Goal: Task Accomplishment & Management: Use online tool/utility

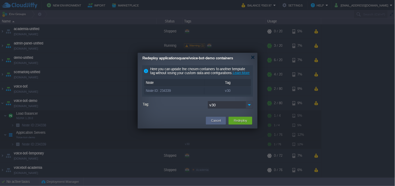
drag, startPoint x: 0, startPoint y: 0, endPoint x: 250, endPoint y: 110, distance: 273.5
click at [250, 108] on img at bounding box center [249, 105] width 7 height 8
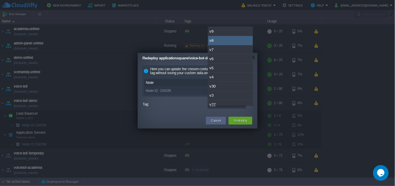
click at [211, 122] on button "Cancel" at bounding box center [216, 120] width 10 height 5
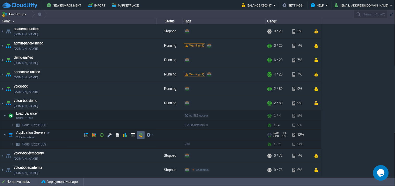
click at [138, 136] on td at bounding box center [141, 135] width 8 height 8
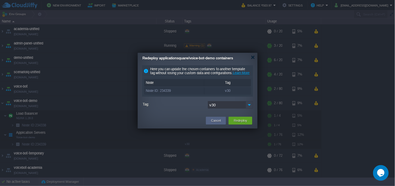
click at [249, 108] on img at bounding box center [249, 105] width 7 height 8
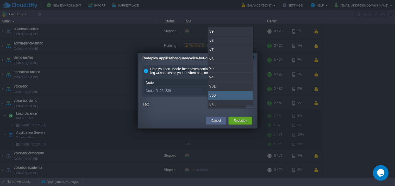
scroll to position [29, 0]
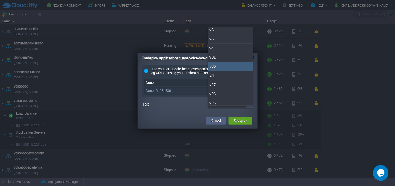
click at [230, 59] on div "v31" at bounding box center [230, 57] width 45 height 9
type input "v31"
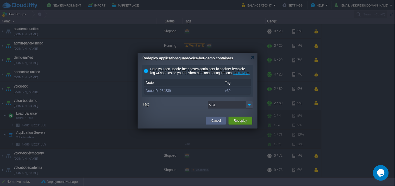
click at [238, 123] on button "Redeploy" at bounding box center [240, 120] width 13 height 5
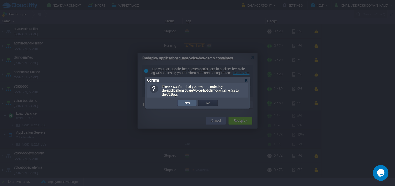
click at [179, 105] on td "Yes" at bounding box center [187, 103] width 20 height 6
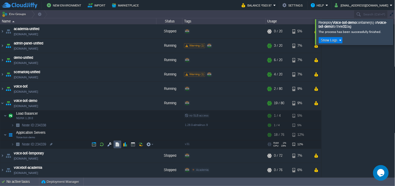
click at [119, 144] on button "button" at bounding box center [117, 144] width 5 height 5
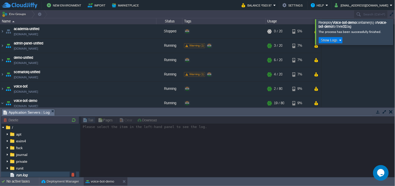
click at [49, 174] on div "run.log" at bounding box center [40, 174] width 78 height 7
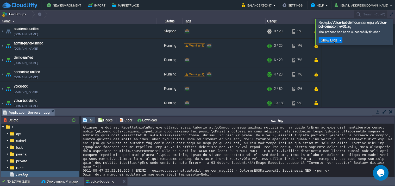
scroll to position [370, 0]
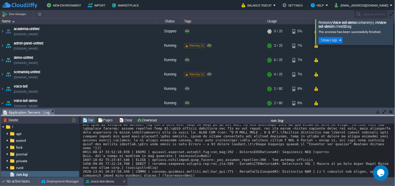
drag, startPoint x: 300, startPoint y: 112, endPoint x: 299, endPoint y: 119, distance: 7.2
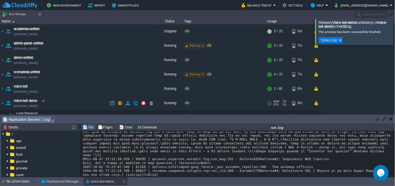
click at [38, 105] on link "[DOMAIN_NAME]" at bounding box center [26, 105] width 24 height 5
